Goal: Task Accomplishment & Management: Manage account settings

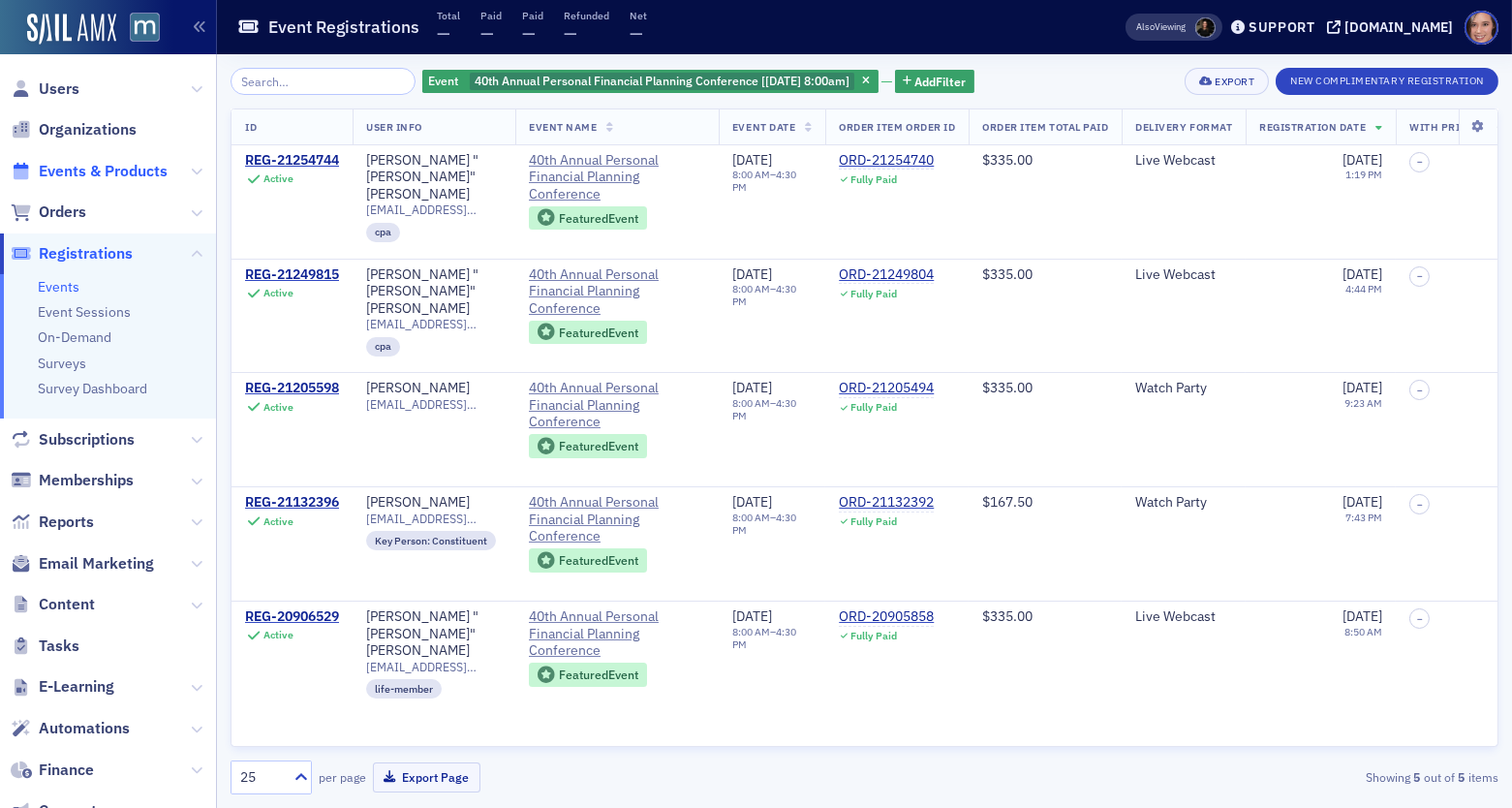
click at [141, 177] on span "Events & Products" at bounding box center [103, 172] width 128 height 22
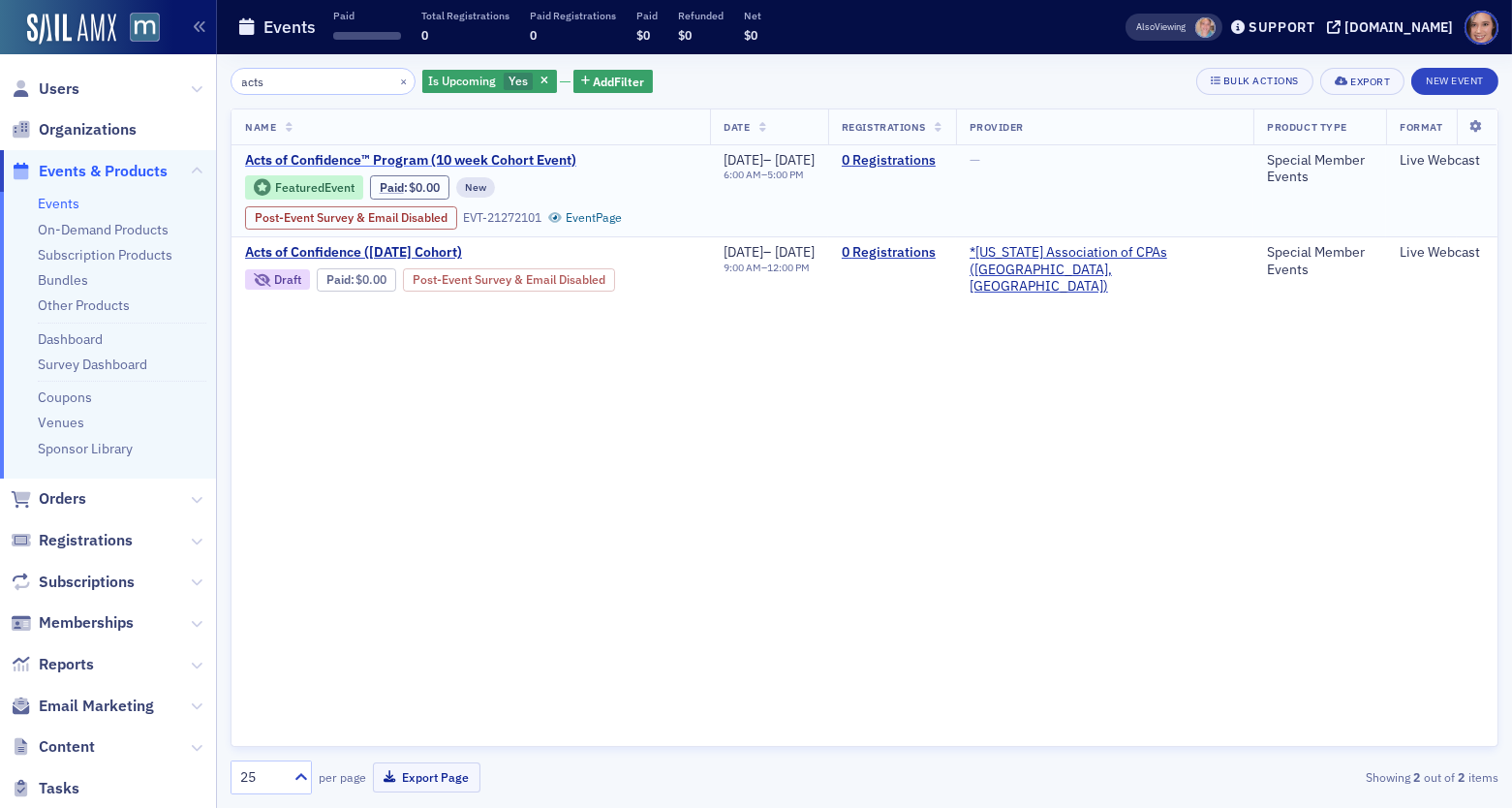
type input "acts"
click at [567, 155] on span "Acts of Confidence™ Program (10 week Cohort Event)" at bounding box center [411, 161] width 331 height 18
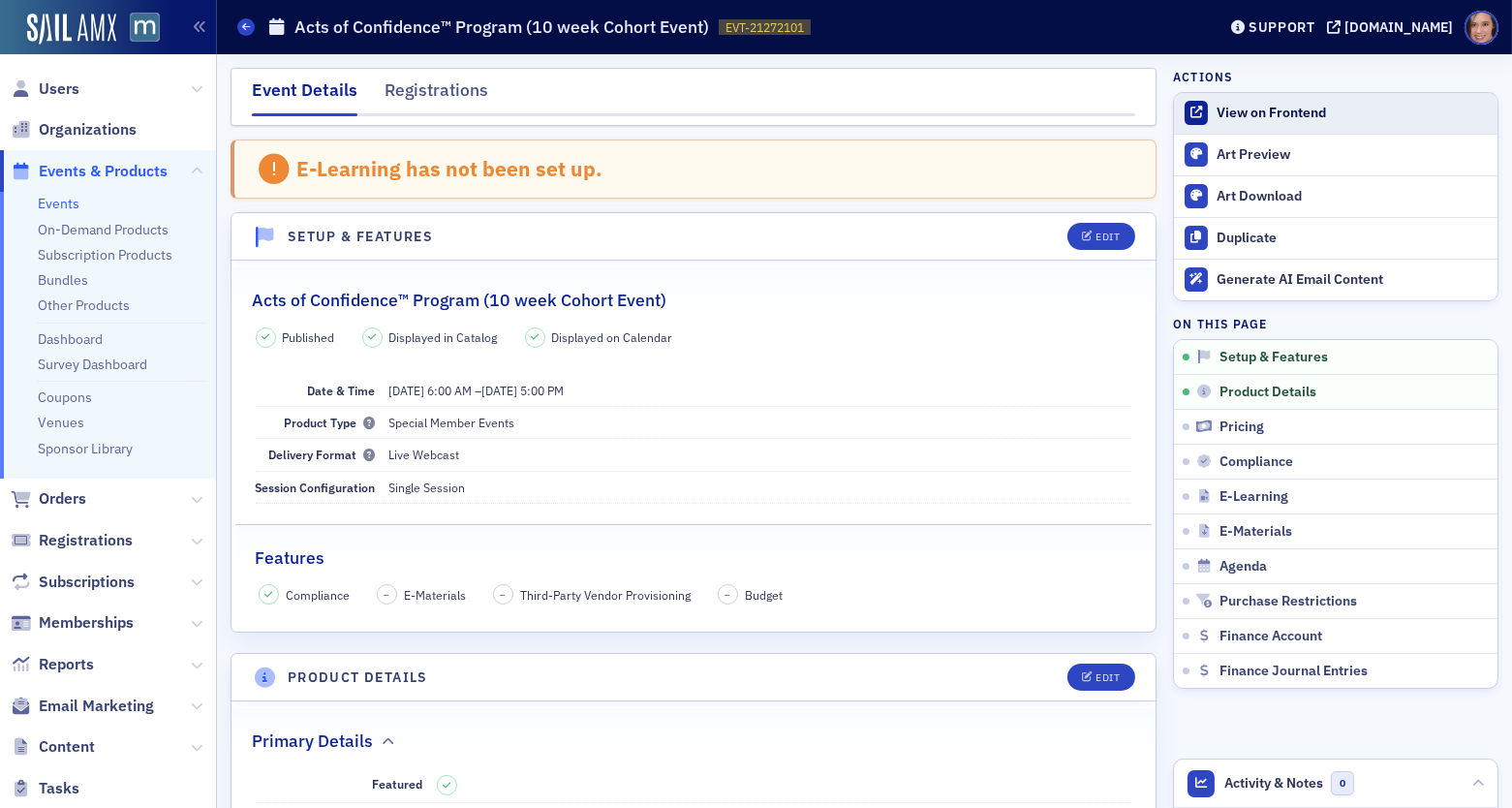
click at [1265, 106] on div "View on Frontend" at bounding box center [1352, 114] width 272 height 18
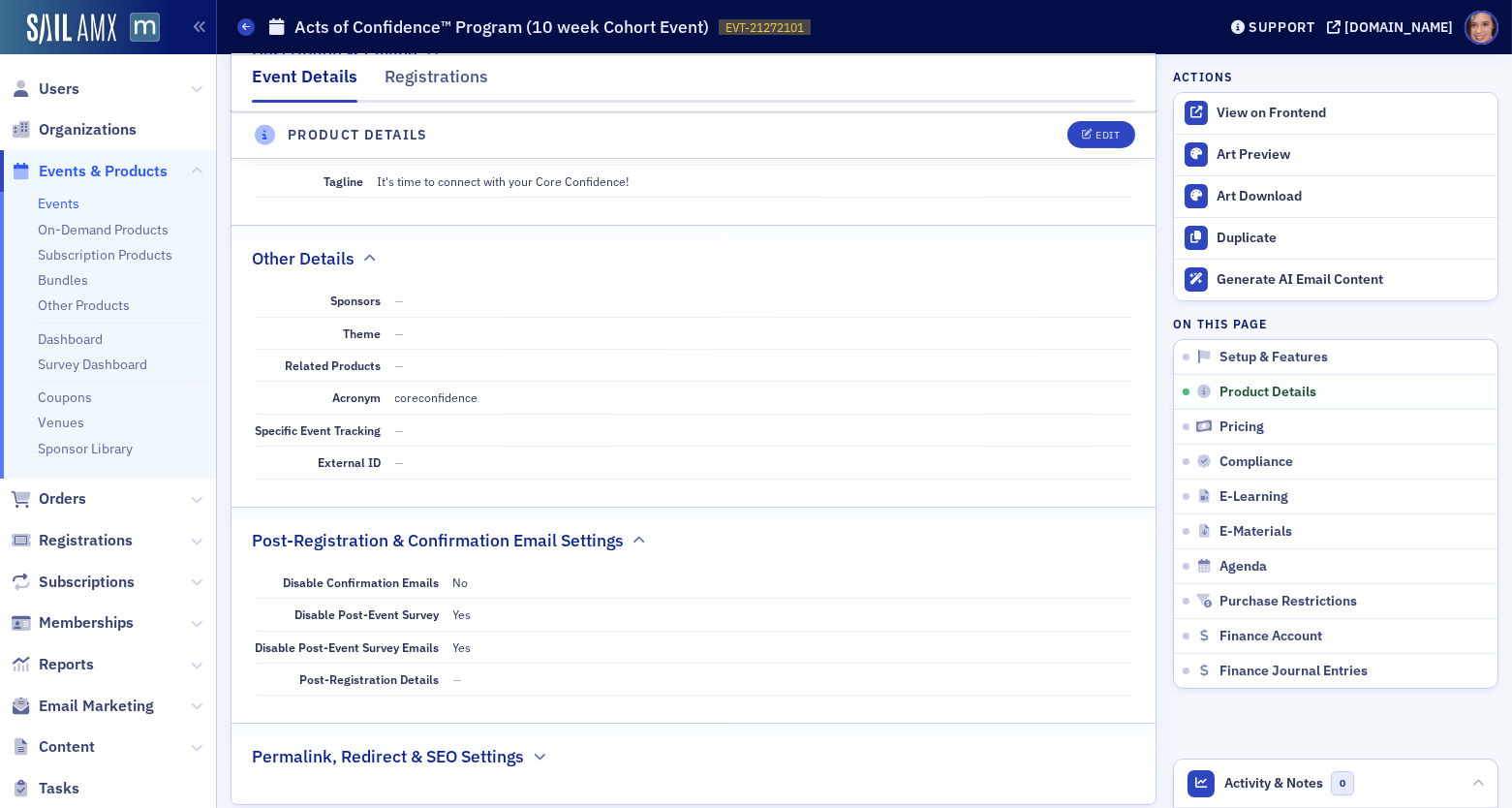
scroll to position [993, 0]
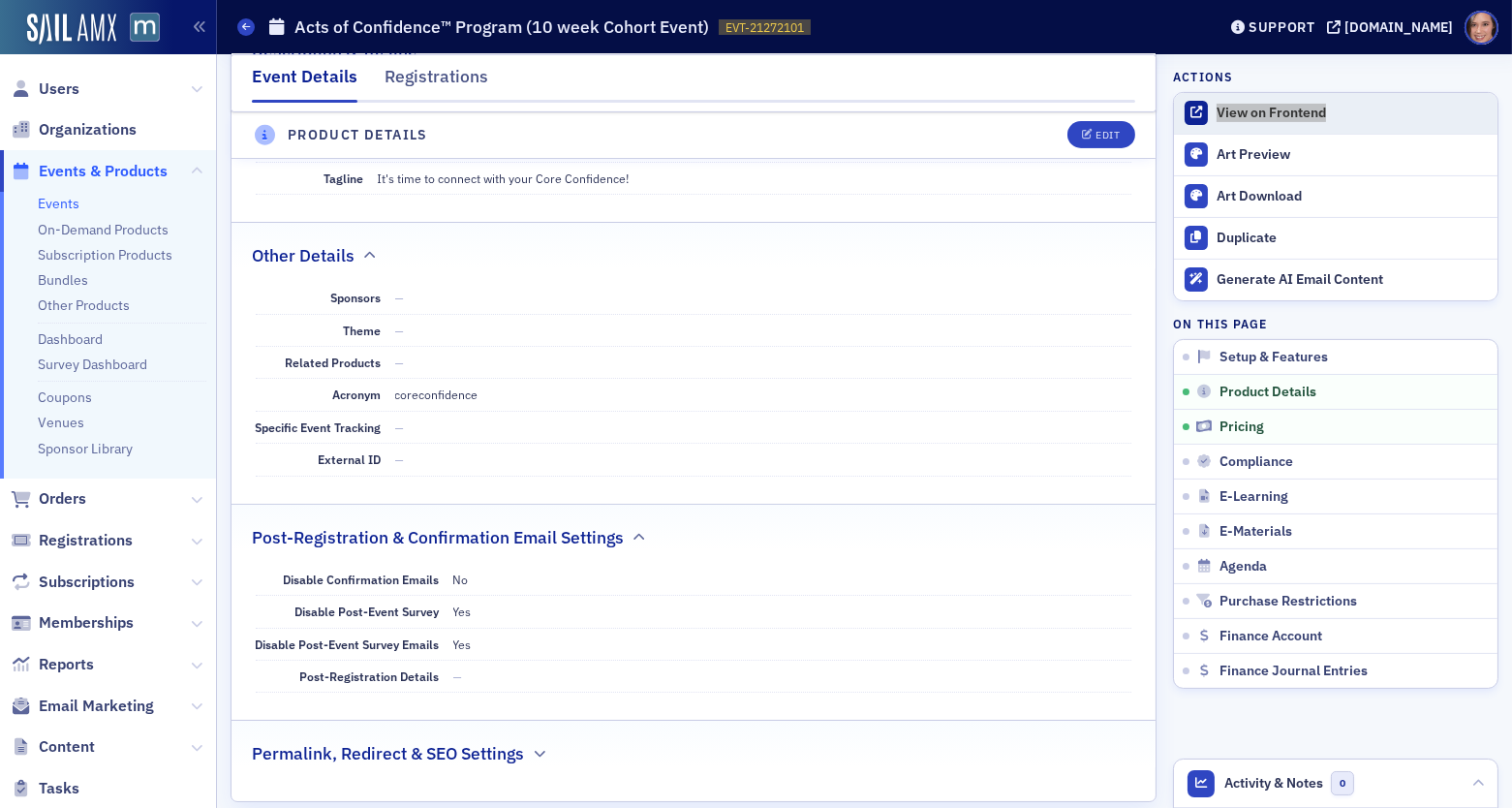
drag, startPoint x: 1230, startPoint y: 115, endPoint x: 1187, endPoint y: 108, distance: 43.6
click at [0, 0] on div "Users Organizations Events & Products Events On-Demand Products Subscription Pr…" at bounding box center [756, 404] width 1512 height 808
click at [197, 747] on icon at bounding box center [197, 748] width 12 height 12
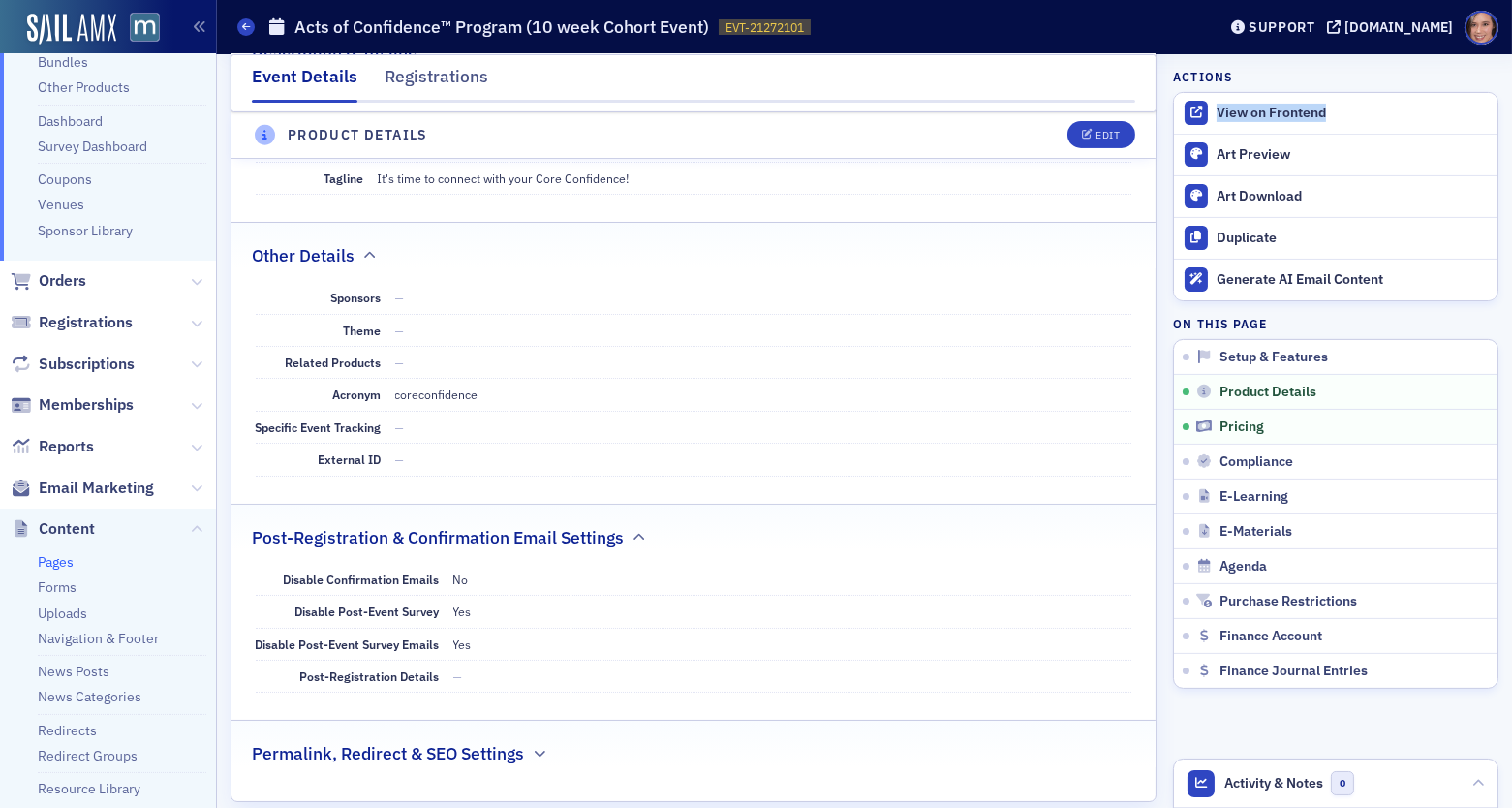
scroll to position [219, 0]
click at [76, 729] on link "Redirects" at bounding box center [68, 730] width 59 height 18
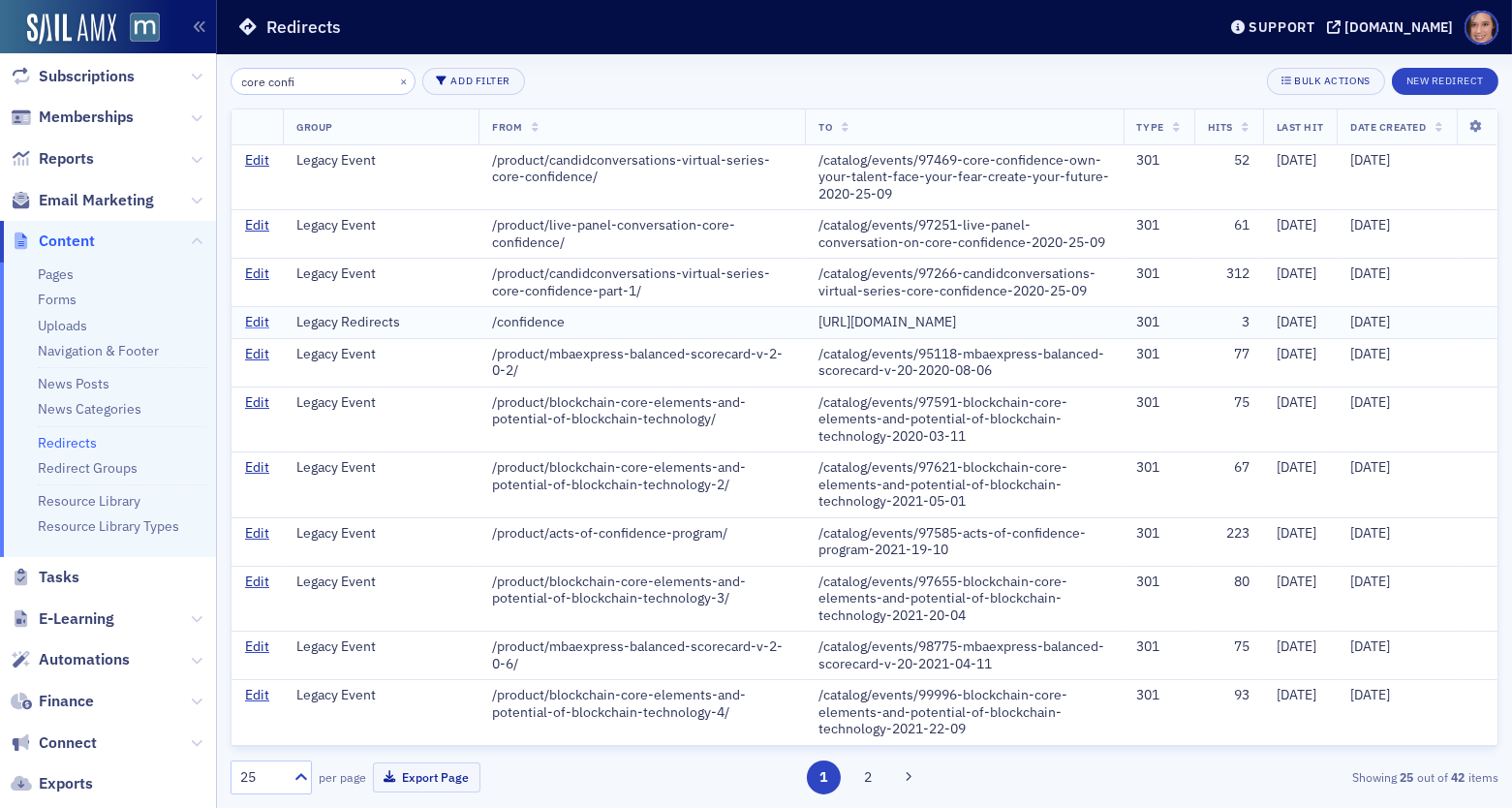
type input "core confi"
click at [259, 318] on link "Edit" at bounding box center [257, 323] width 25 height 18
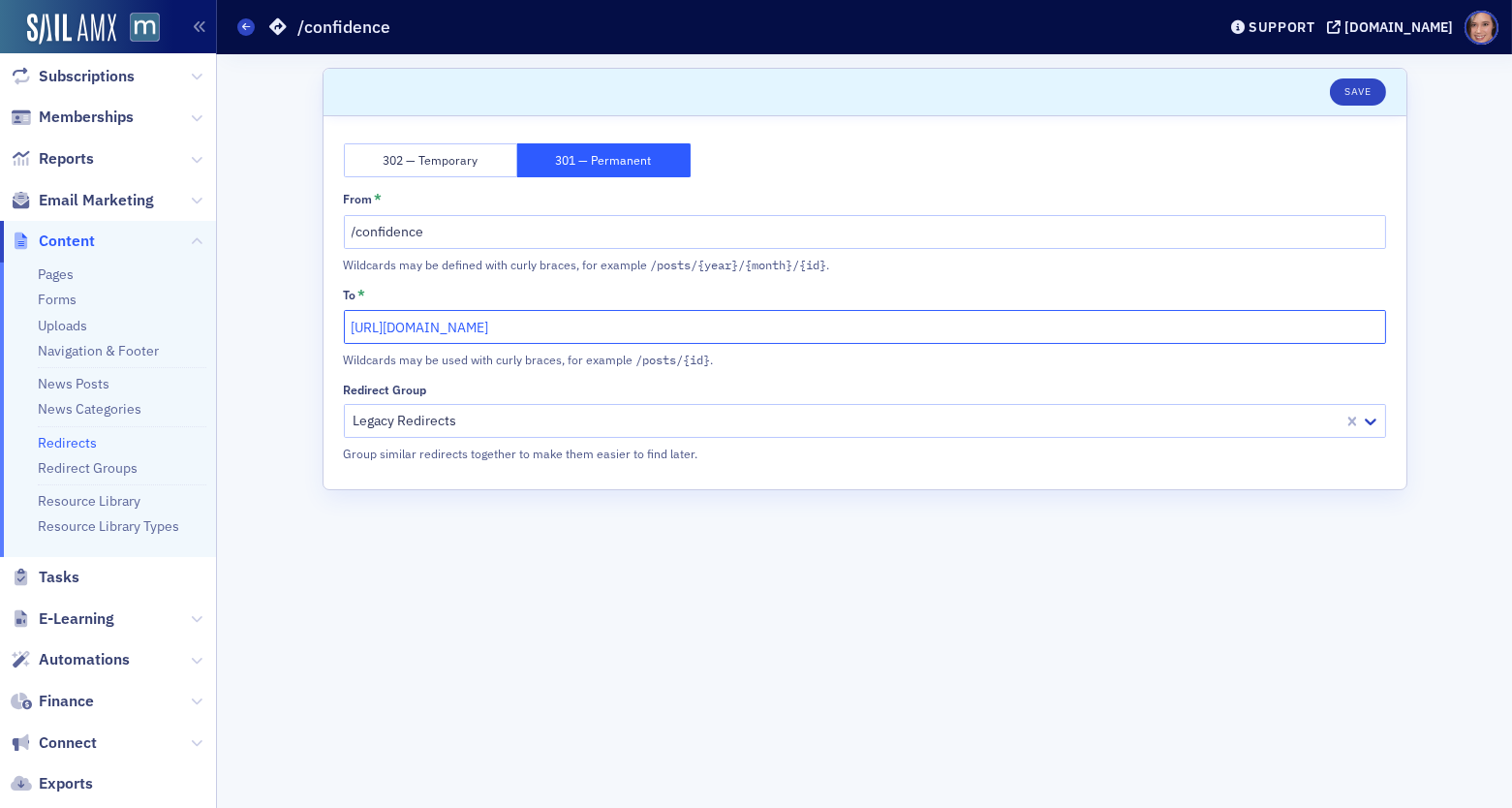
click at [513, 323] on input "https://coreconfidence.com.au/uscpa/" at bounding box center [865, 327] width 1042 height 34
paste input "macpa.org/catalog/events/21272101-acts-of-confidence-program-10-week-cohort-eve…"
drag, startPoint x: 456, startPoint y: 328, endPoint x: 330, endPoint y: 326, distance: 126.0
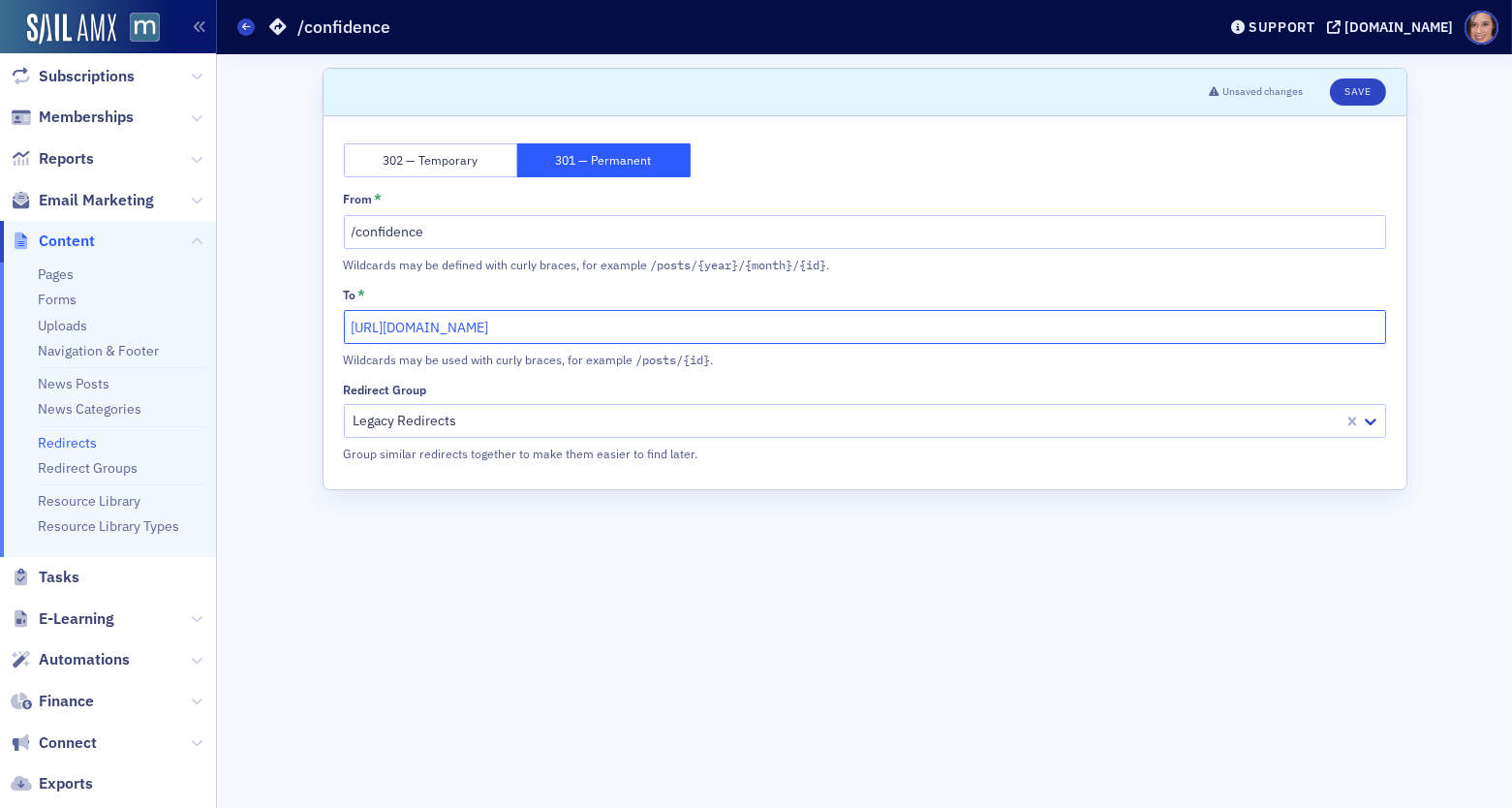
click at [330, 326] on div "302 — Temporary 301 — Permanent From * /confidence Wildcards may be defined wit…" at bounding box center [865, 303] width 1084 height 373
type input "/catalog/events/21272101-acts-of-confidence-program-10-week-cohort-event-2025-0…"
click at [1355, 83] on button "Save" at bounding box center [1358, 92] width 55 height 27
click at [525, 328] on input "/catalog/events/21272101-acts-of-confidence-program-10-week-cohort-event-2025-0…" at bounding box center [865, 327] width 1042 height 34
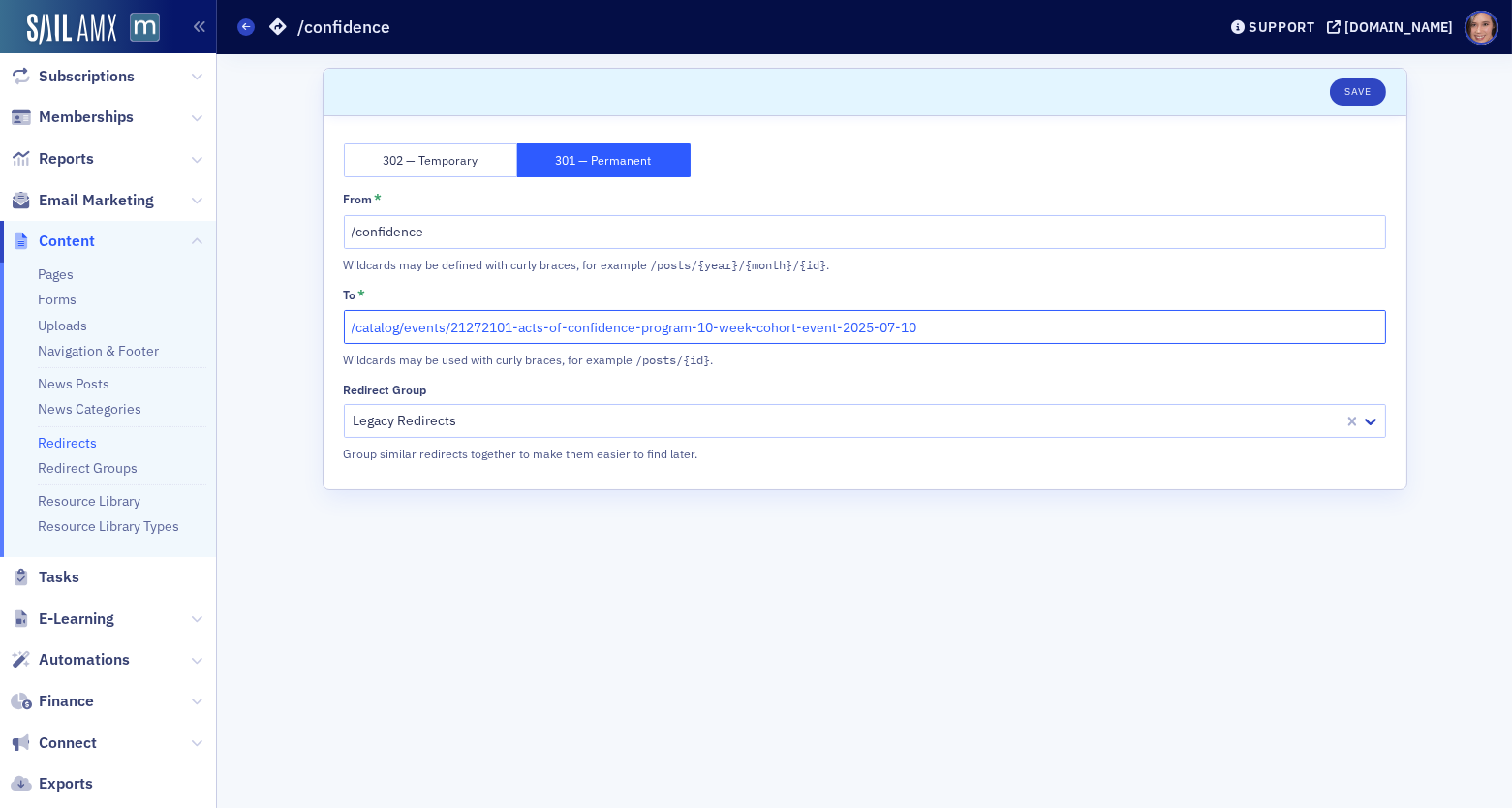
click at [525, 328] on input "/catalog/events/21272101-acts-of-confidence-program-10-week-cohort-event-2025-0…" at bounding box center [865, 327] width 1042 height 34
paste input "https://coreconfidence.mykajabi.com/aoc-macpa"
type input "https://coreconfidence.mykajabi.com/aoc-macpa"
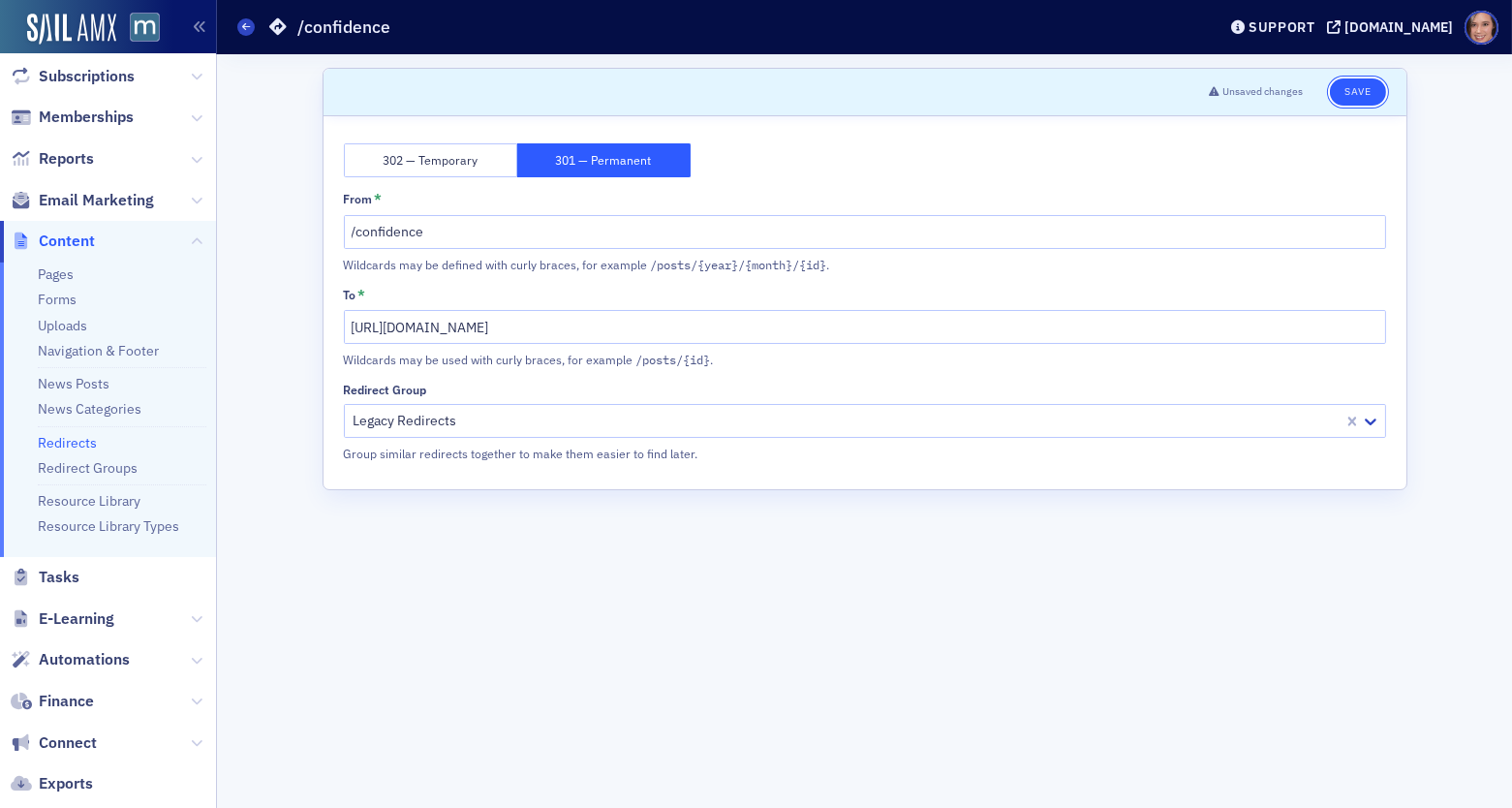
click at [1363, 90] on button "Save" at bounding box center [1358, 92] width 55 height 27
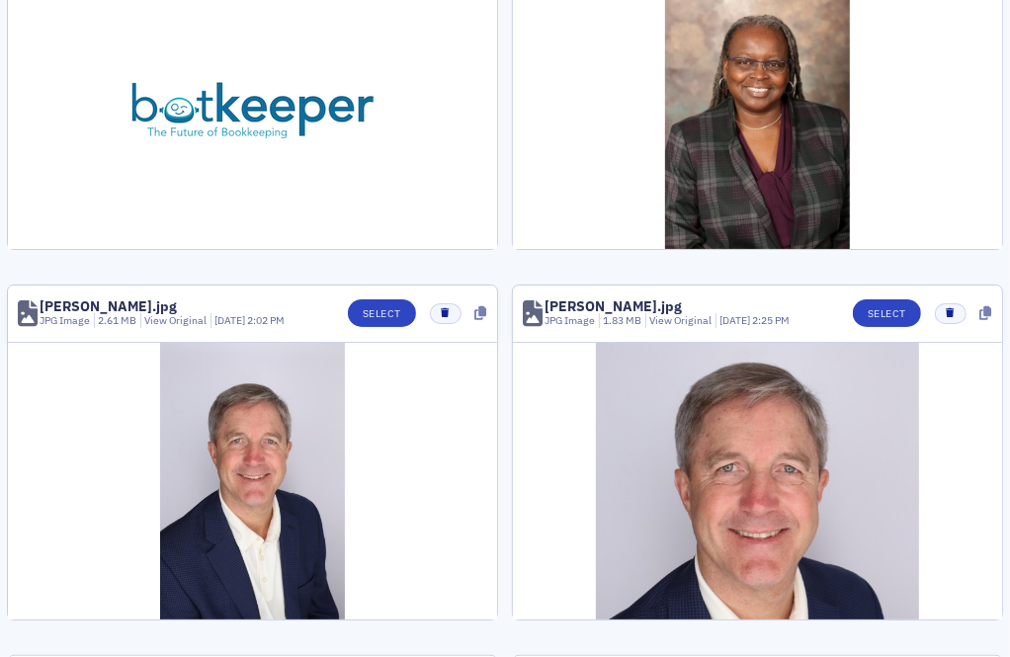
scroll to position [234, 0]
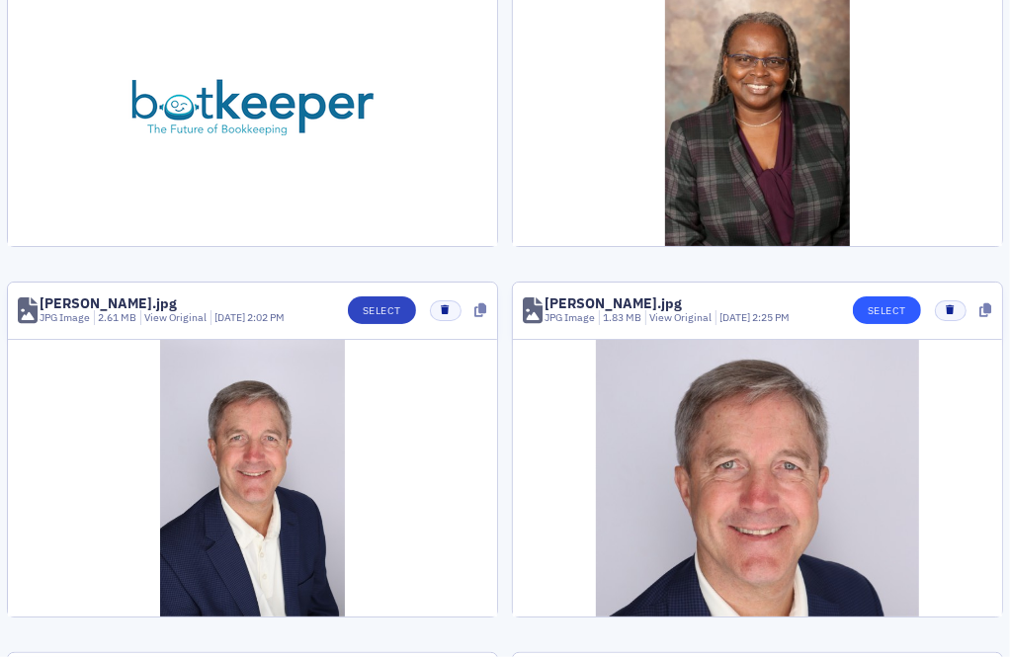
type input "bo"
click at [884, 296] on button "Select" at bounding box center [887, 310] width 68 height 28
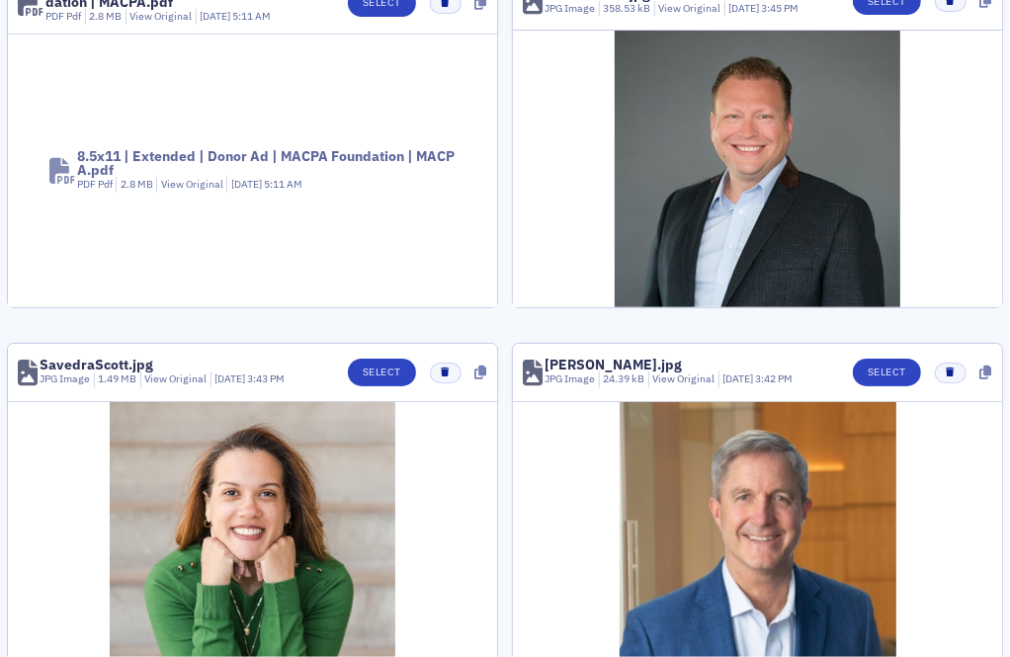
scroll to position [1283, 0]
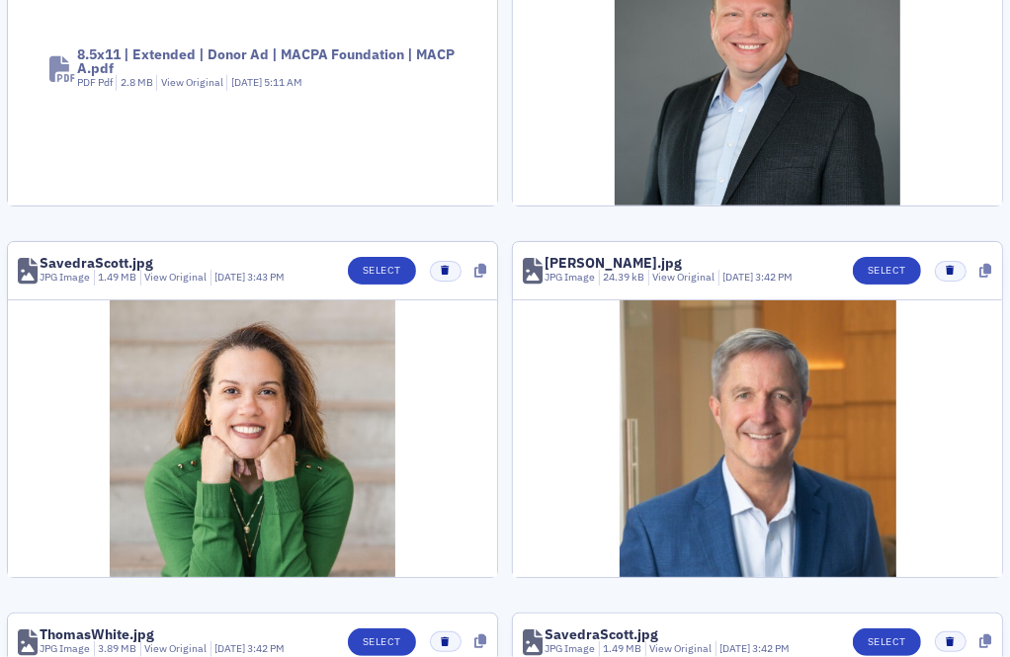
scroll to position [1518, 0]
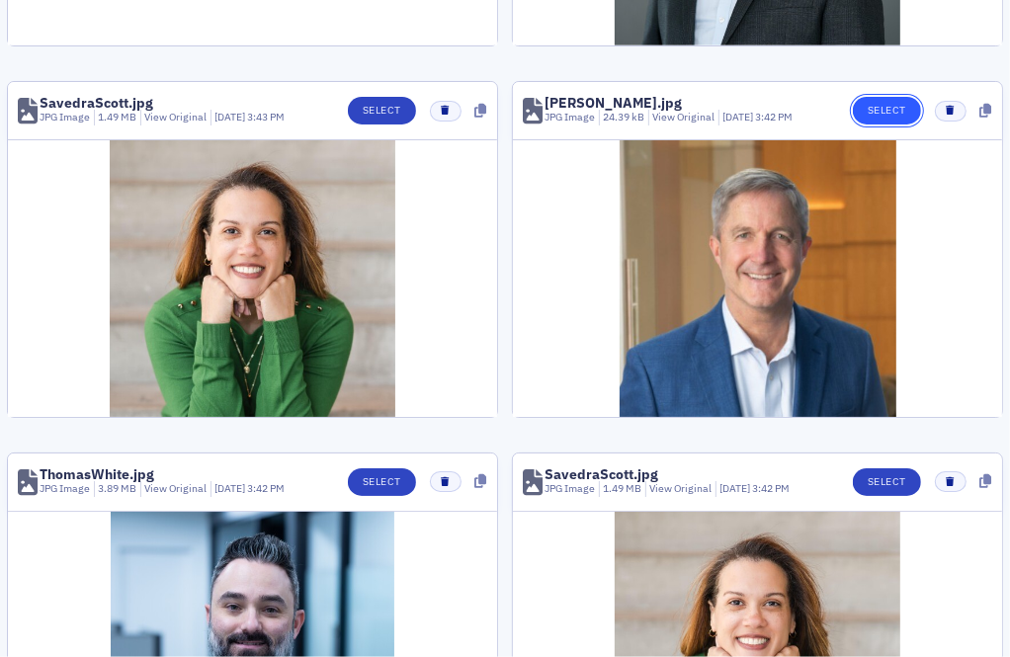
click at [872, 103] on button "Select" at bounding box center [887, 111] width 68 height 28
